Goal: Navigation & Orientation: Find specific page/section

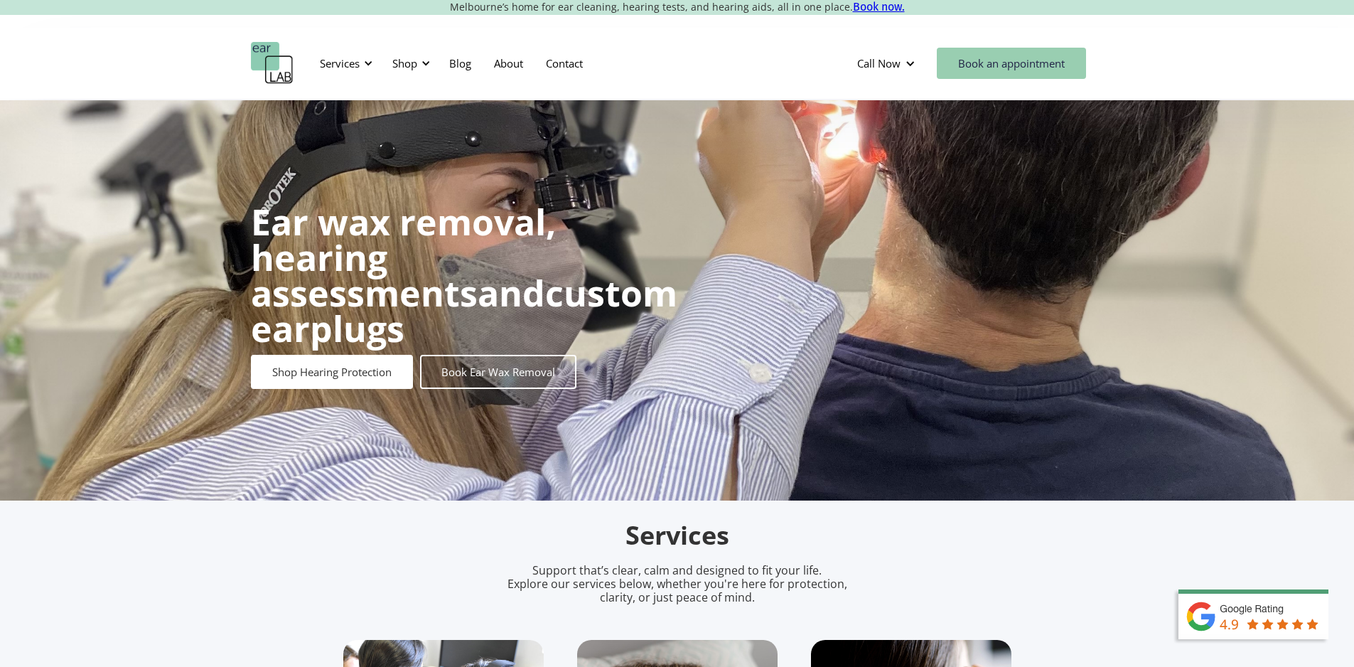
click at [1016, 58] on link "Book an appointment" at bounding box center [1011, 63] width 149 height 31
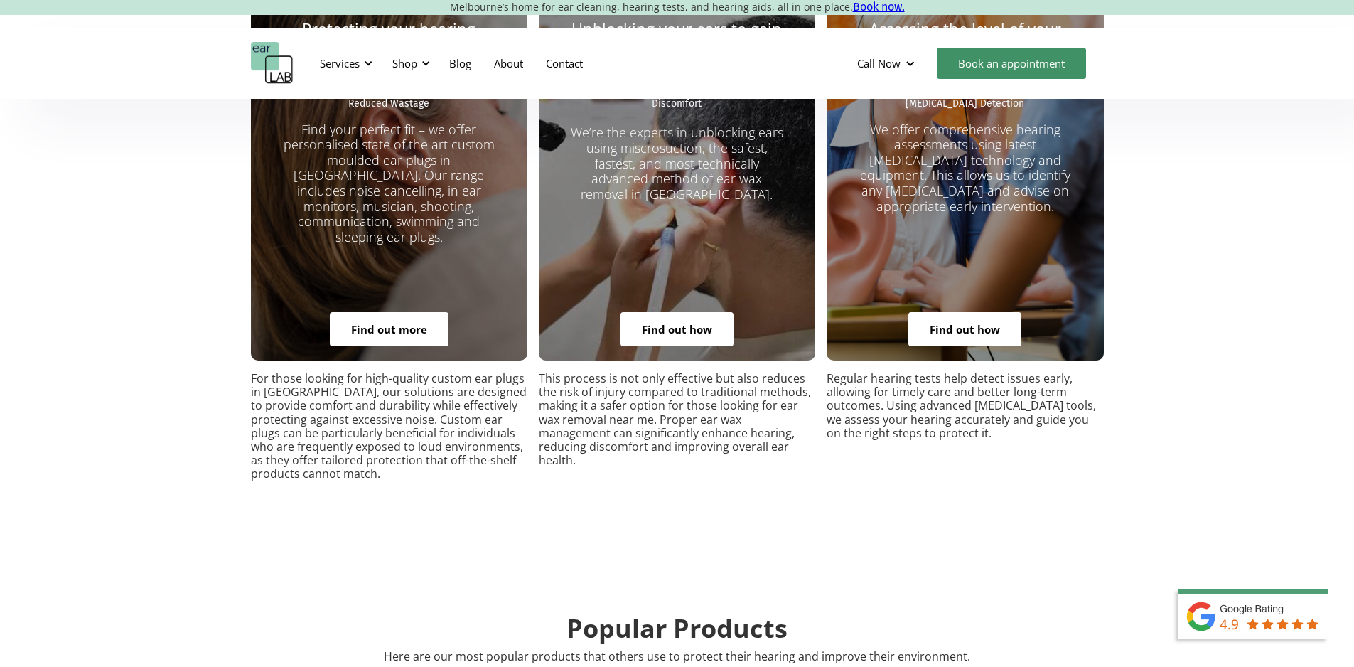
scroll to position [2701, 0]
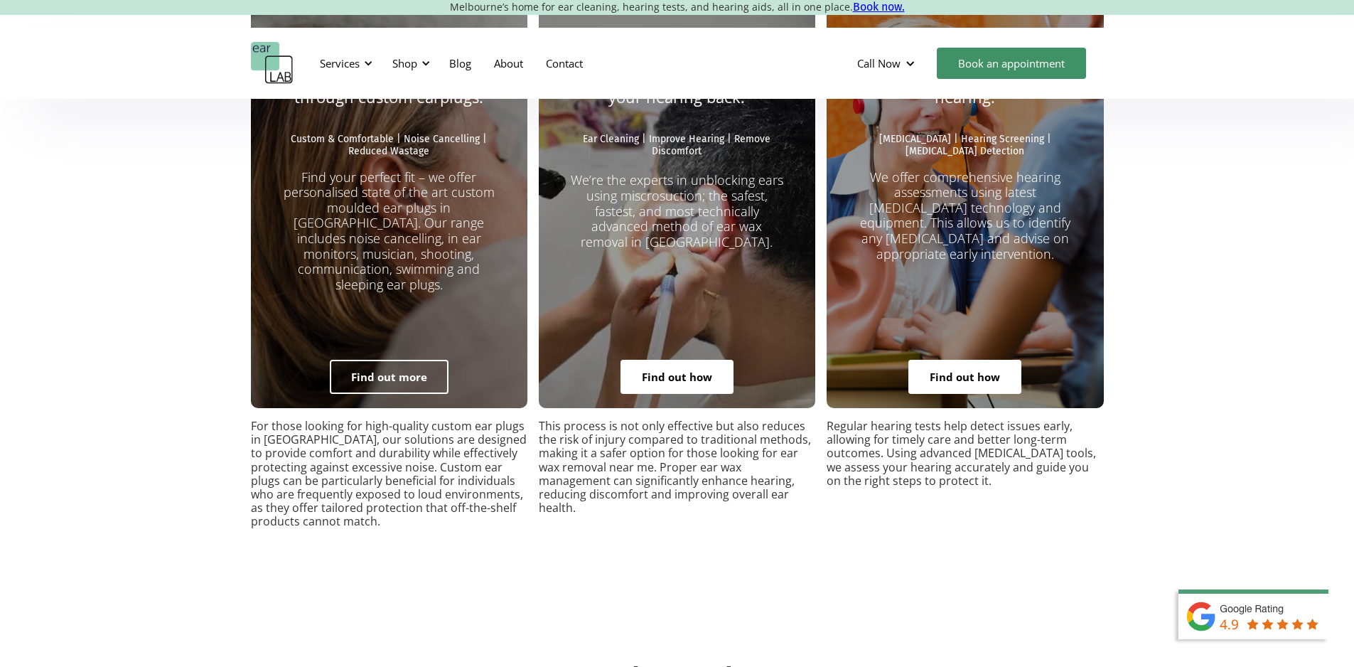
click at [394, 360] on link "Find out more" at bounding box center [389, 377] width 119 height 34
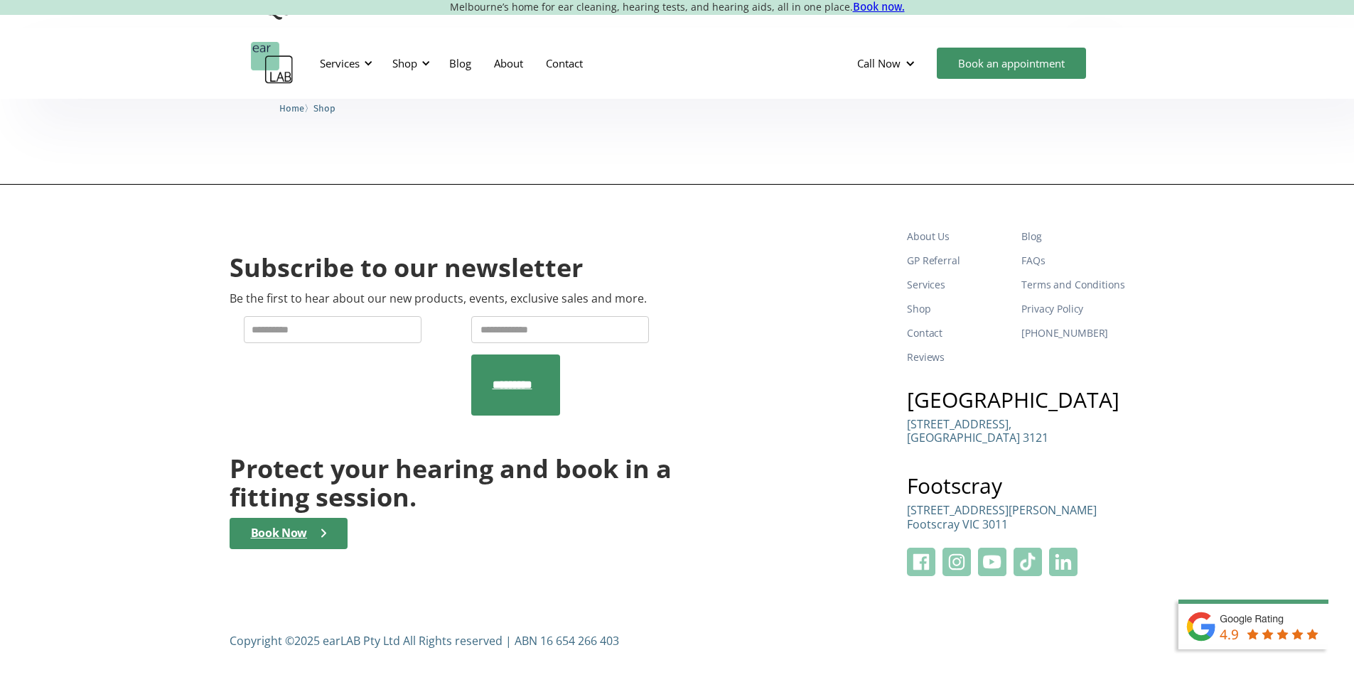
scroll to position [4141, 0]
click at [935, 229] on link "About Us" at bounding box center [958, 237] width 103 height 24
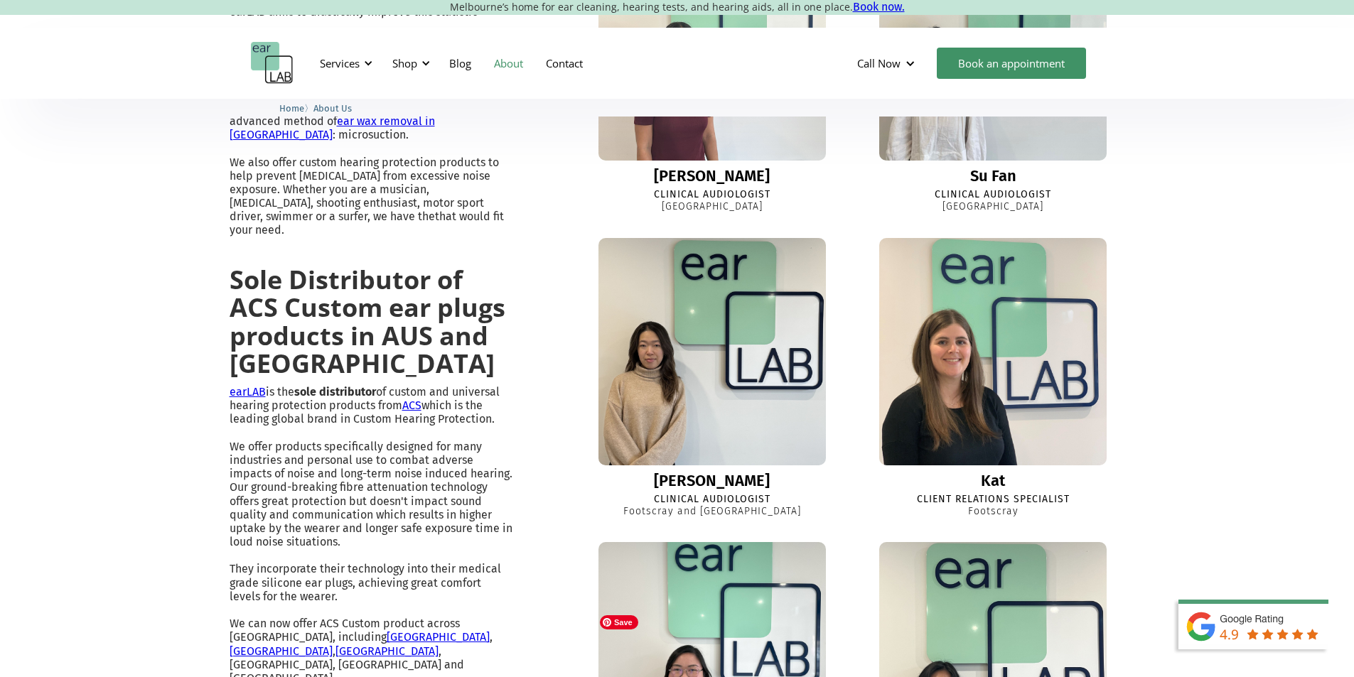
scroll to position [924, 0]
